Goal: Task Accomplishment & Management: Complete application form

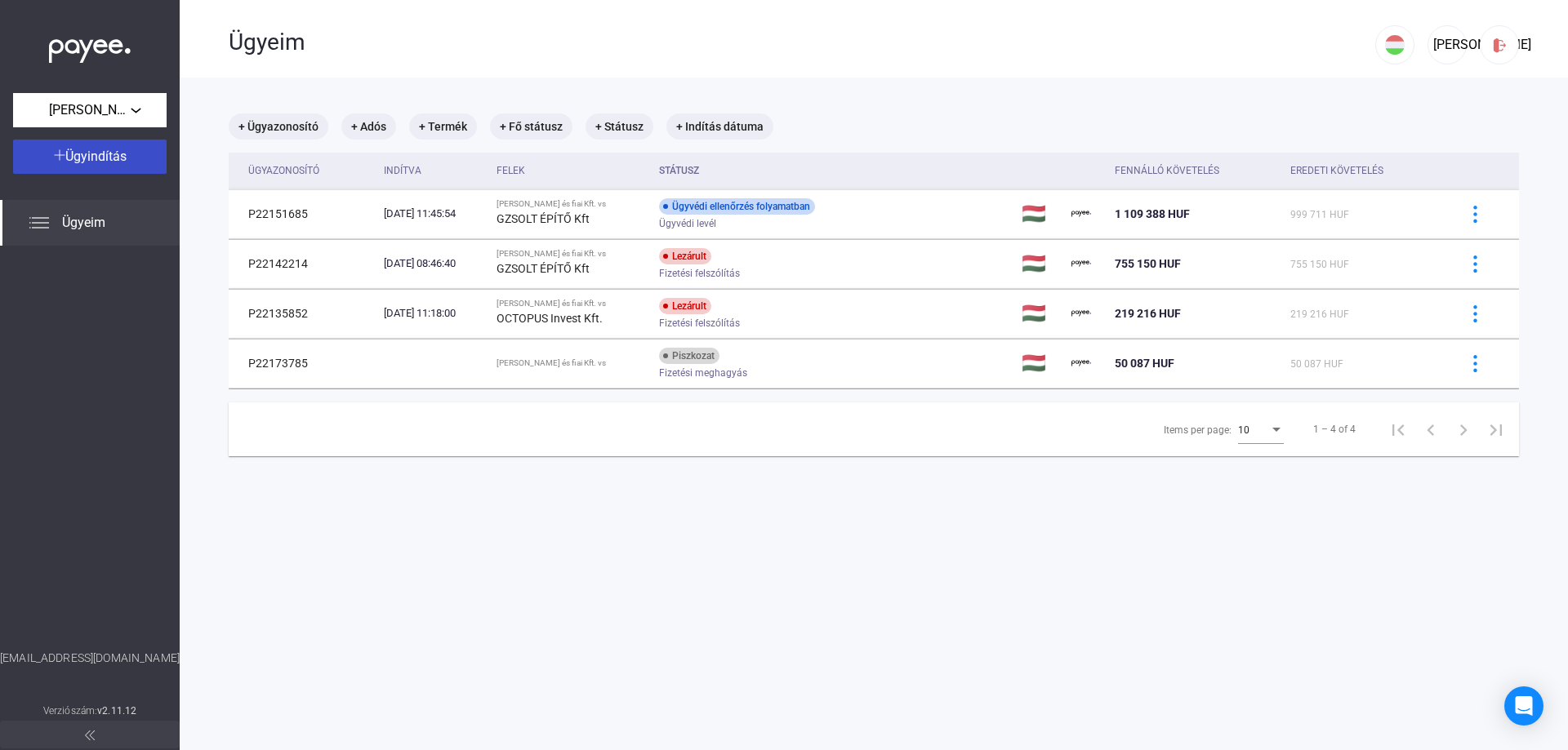
click at [85, 152] on span "Ügyindítás" at bounding box center [96, 156] width 61 height 16
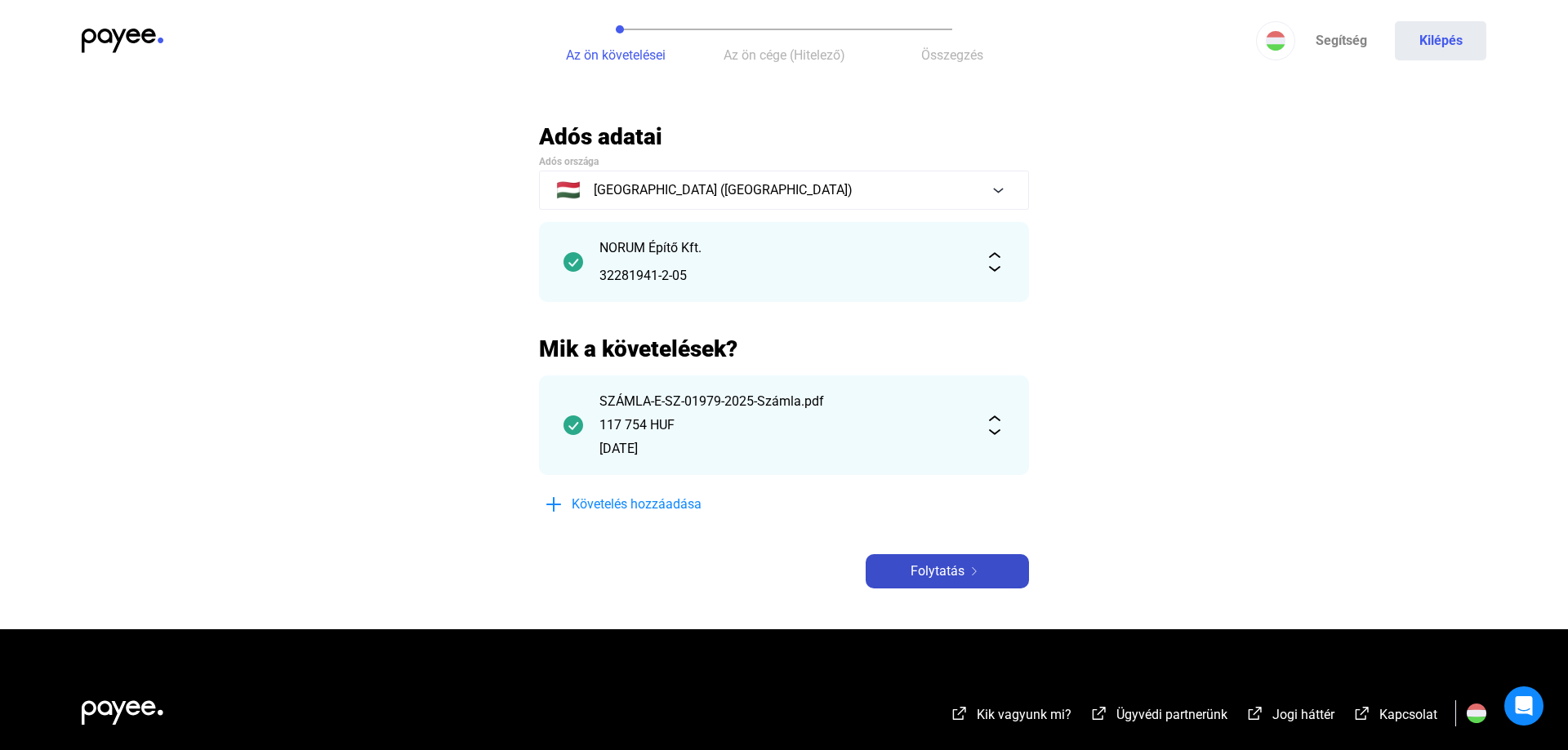
click at [943, 575] on span "Folytatás" at bounding box center [938, 570] width 54 height 20
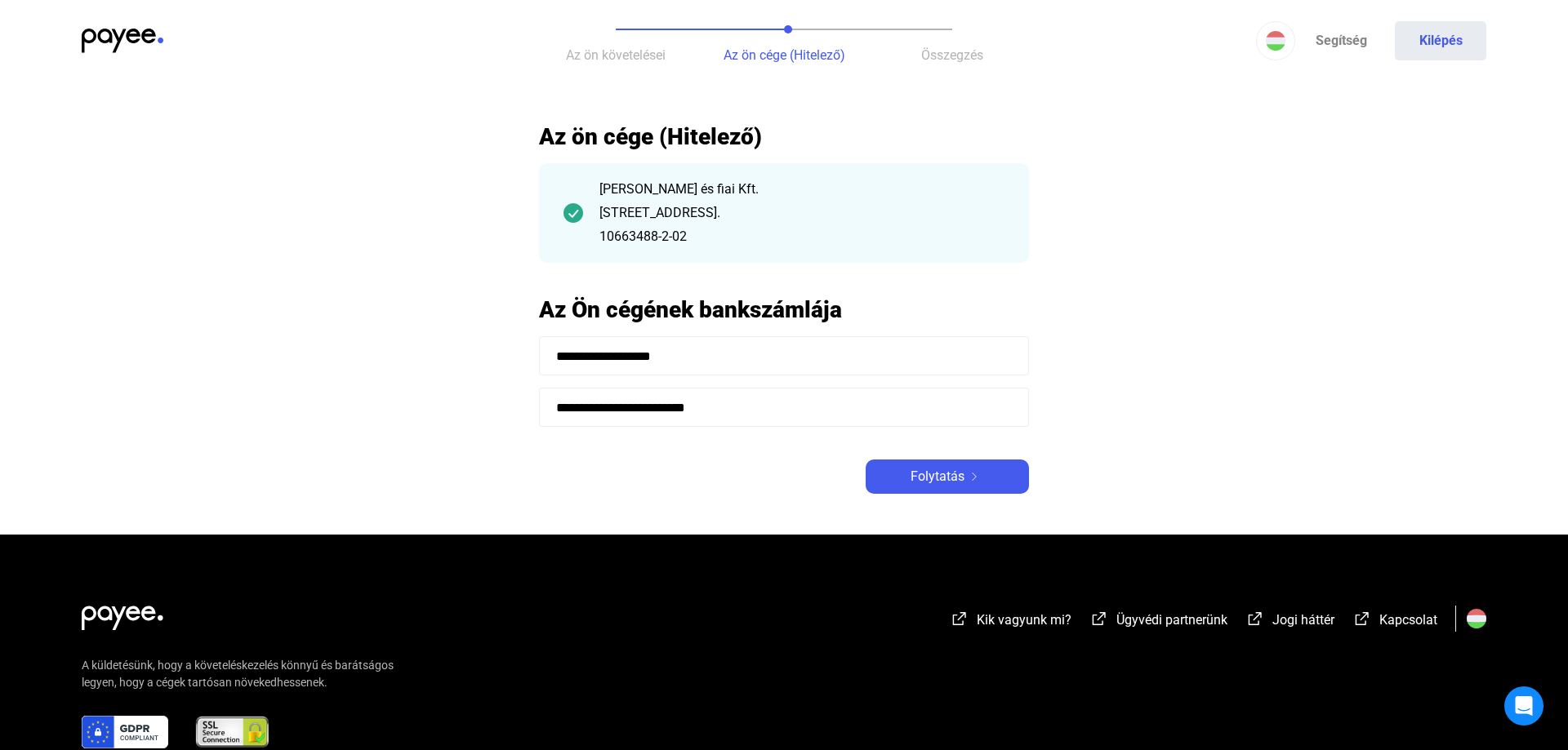
click at [642, 195] on div "[PERSON_NAME] és fiai Kft." at bounding box center [802, 189] width 405 height 20
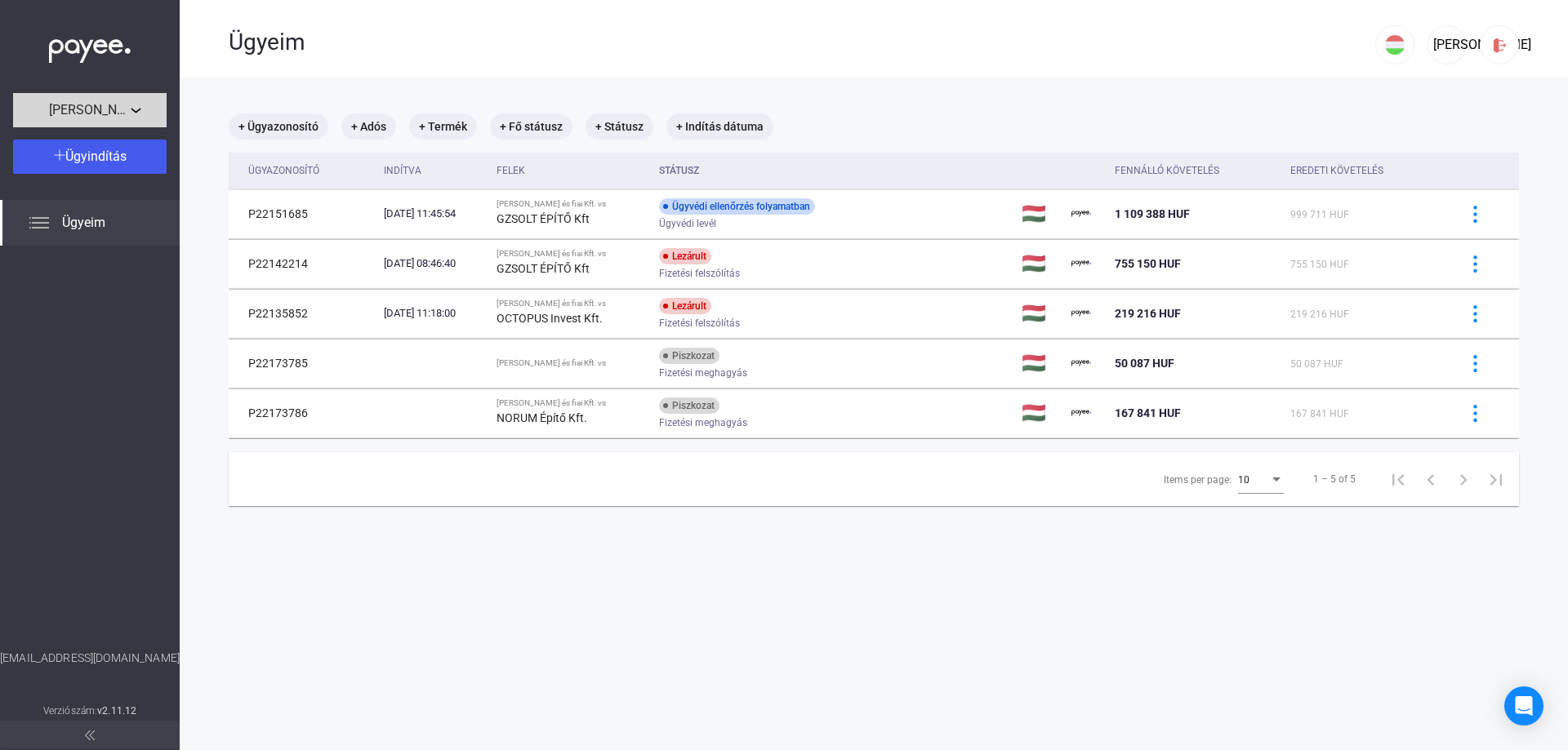
click at [96, 108] on span "[PERSON_NAME] és fiai Kft." at bounding box center [90, 110] width 82 height 20
click at [94, 139] on span "[PERSON_NAME] és fiai Kft." at bounding box center [96, 146] width 141 height 20
click at [131, 107] on div "[PERSON_NAME] és fiai Kft." at bounding box center [89, 111] width 143 height 20
click at [124, 143] on button "[PERSON_NAME] és fiai Kft." at bounding box center [94, 147] width 163 height 39
click at [1440, 38] on div "[PERSON_NAME]" at bounding box center [1447, 45] width 28 height 20
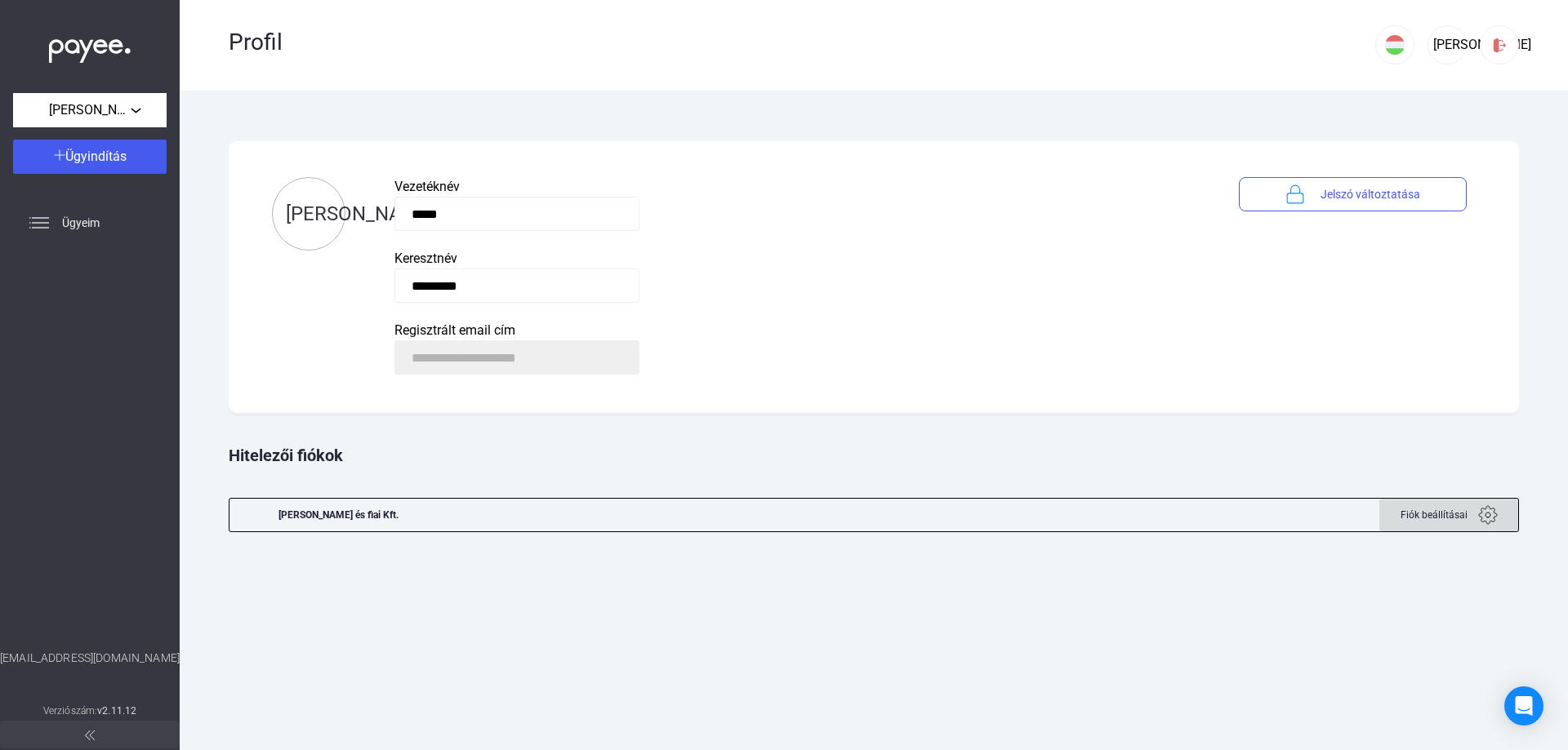
click at [1481, 510] on img at bounding box center [1487, 515] width 20 height 20
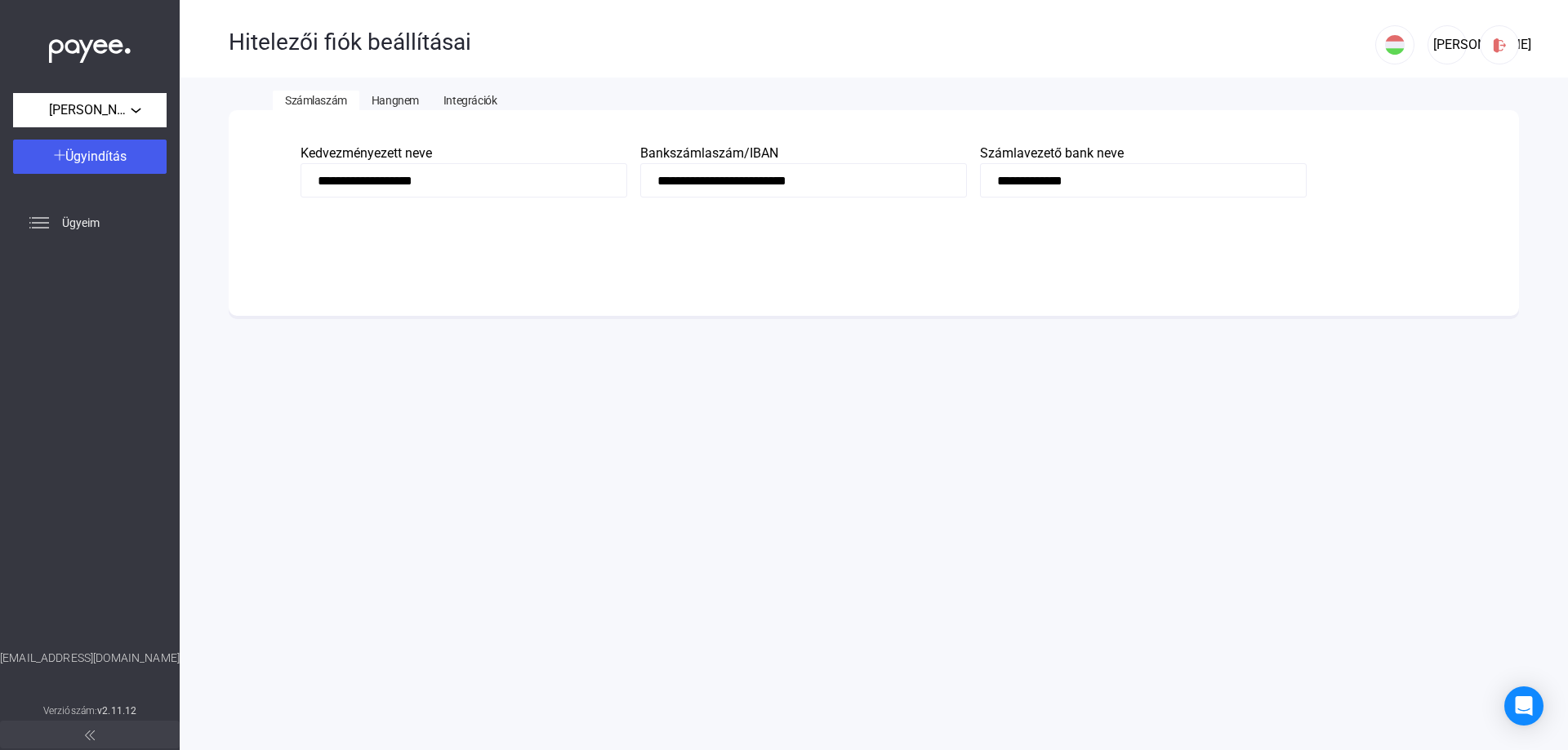
click at [394, 101] on span "Hangnem" at bounding box center [395, 100] width 47 height 13
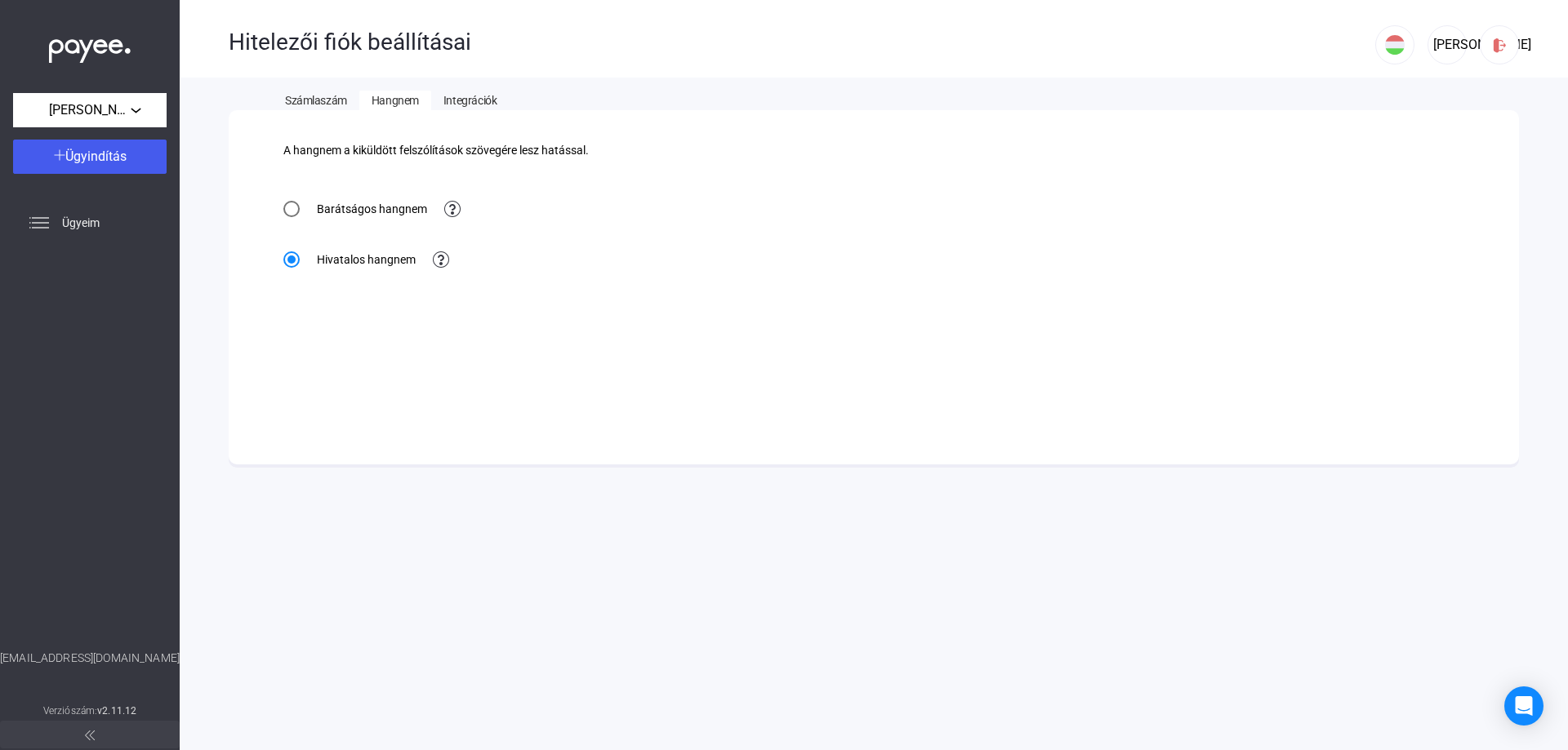
click at [468, 96] on span "Integrációk" at bounding box center [469, 100] width 53 height 13
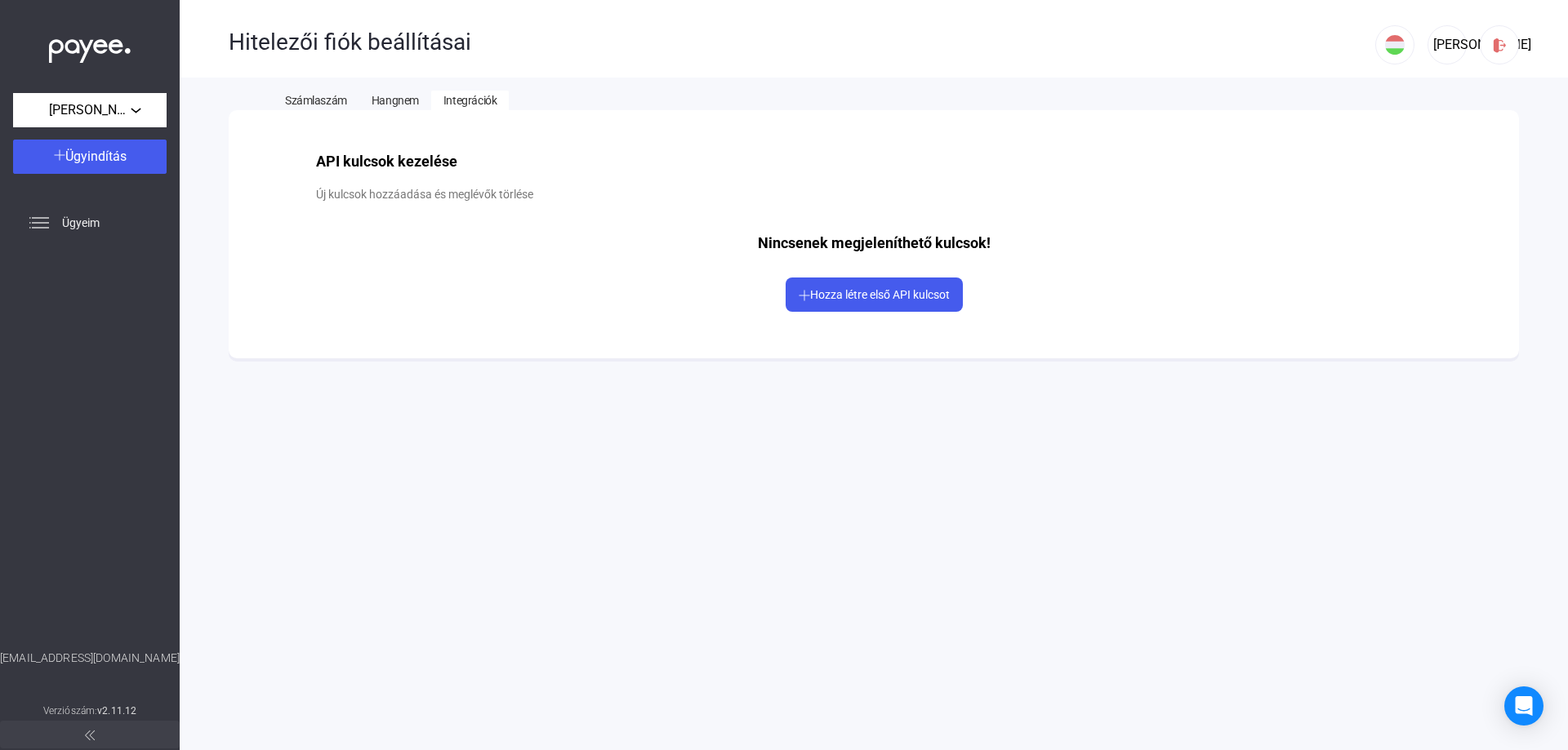
click at [312, 102] on span "Számlaszám" at bounding box center [316, 100] width 62 height 13
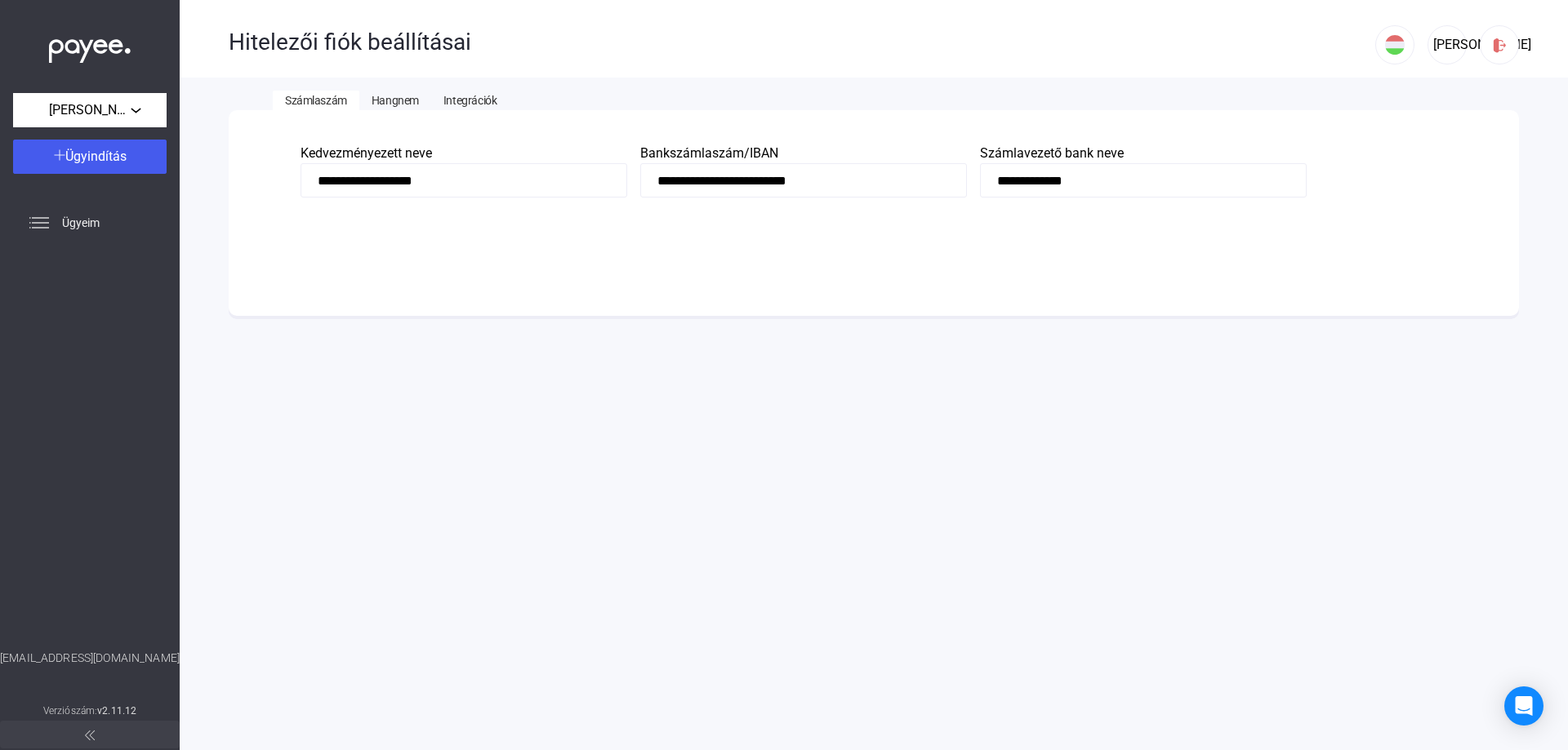
click at [449, 178] on input "**********" at bounding box center [464, 180] width 327 height 34
click at [114, 36] on img at bounding box center [90, 47] width 82 height 33
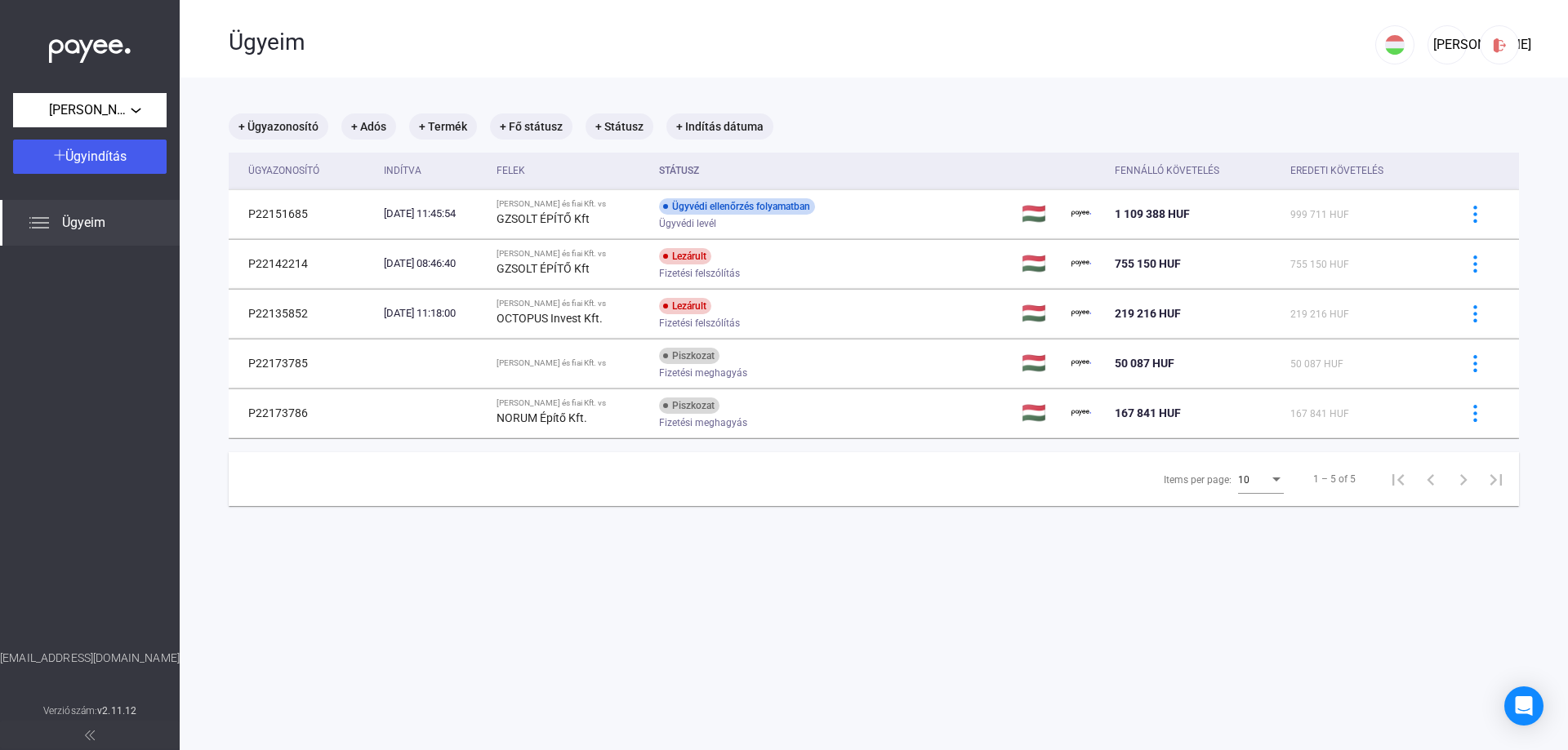
click at [93, 730] on span at bounding box center [89, 734] width 10 height 20
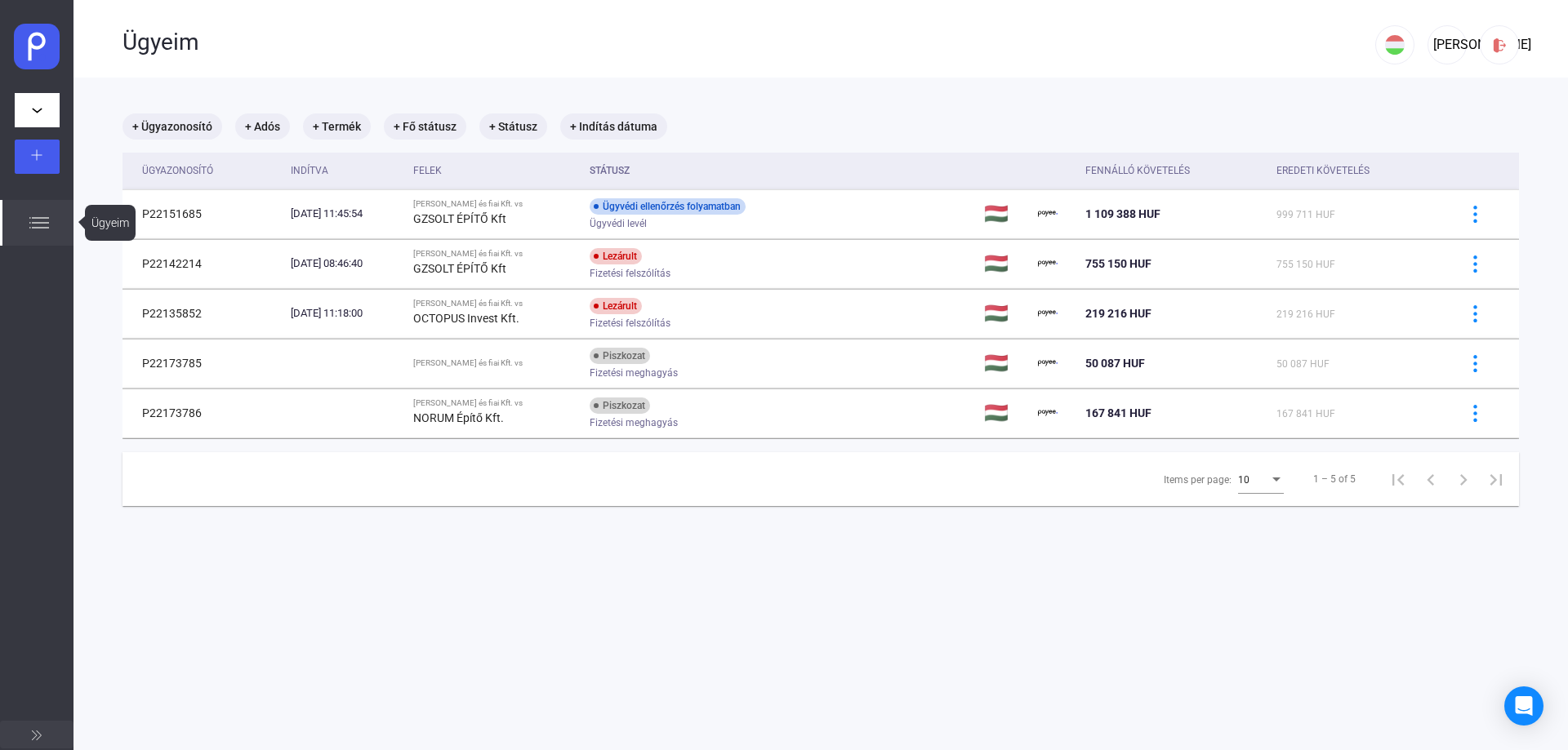
click at [35, 217] on img at bounding box center [39, 222] width 20 height 20
click at [1492, 37] on img at bounding box center [1499, 45] width 17 height 17
